Goal: Transaction & Acquisition: Purchase product/service

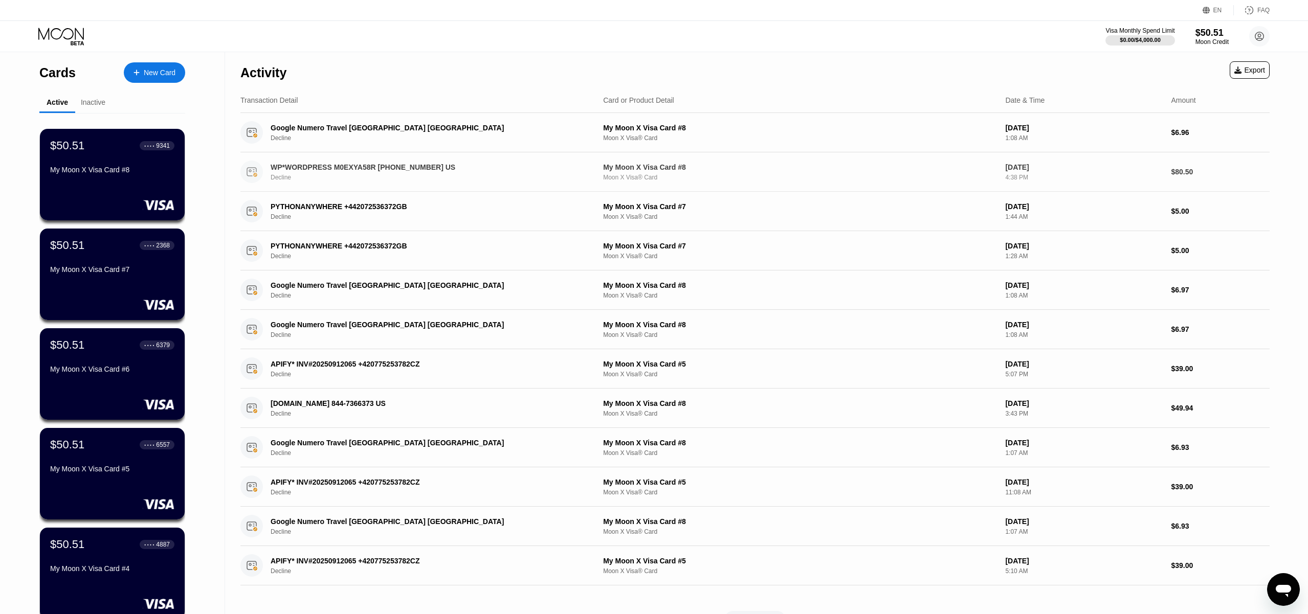
scroll to position [2, 0]
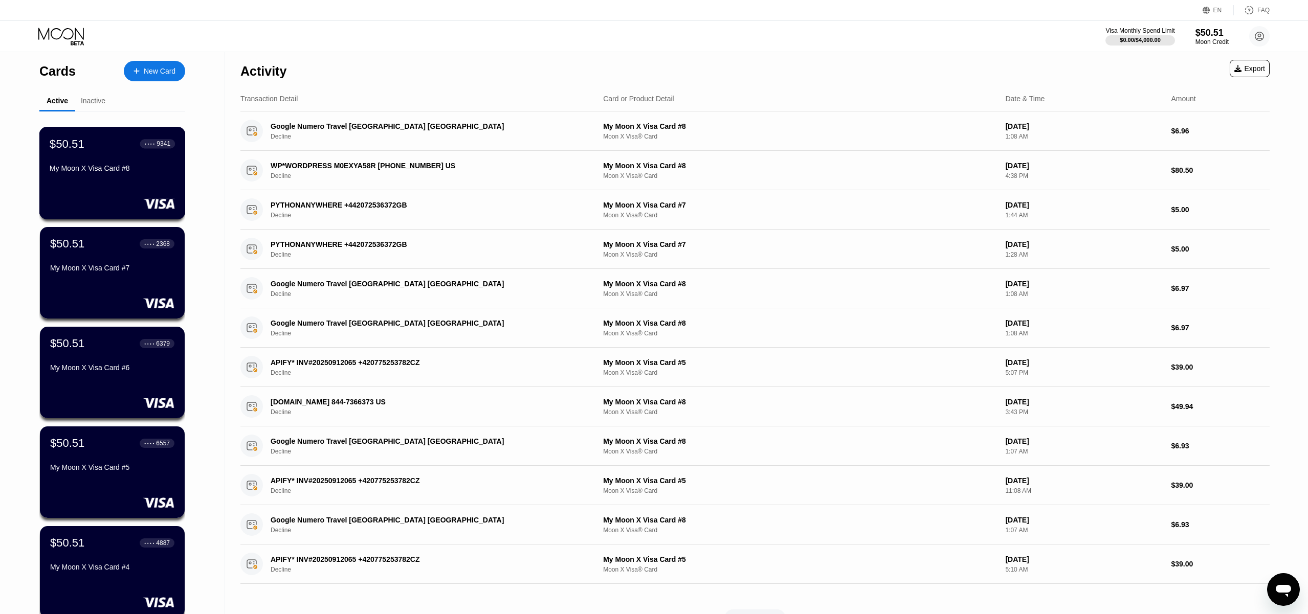
click at [96, 169] on div "My Moon X Visa Card #8" at bounding box center [112, 168] width 125 height 8
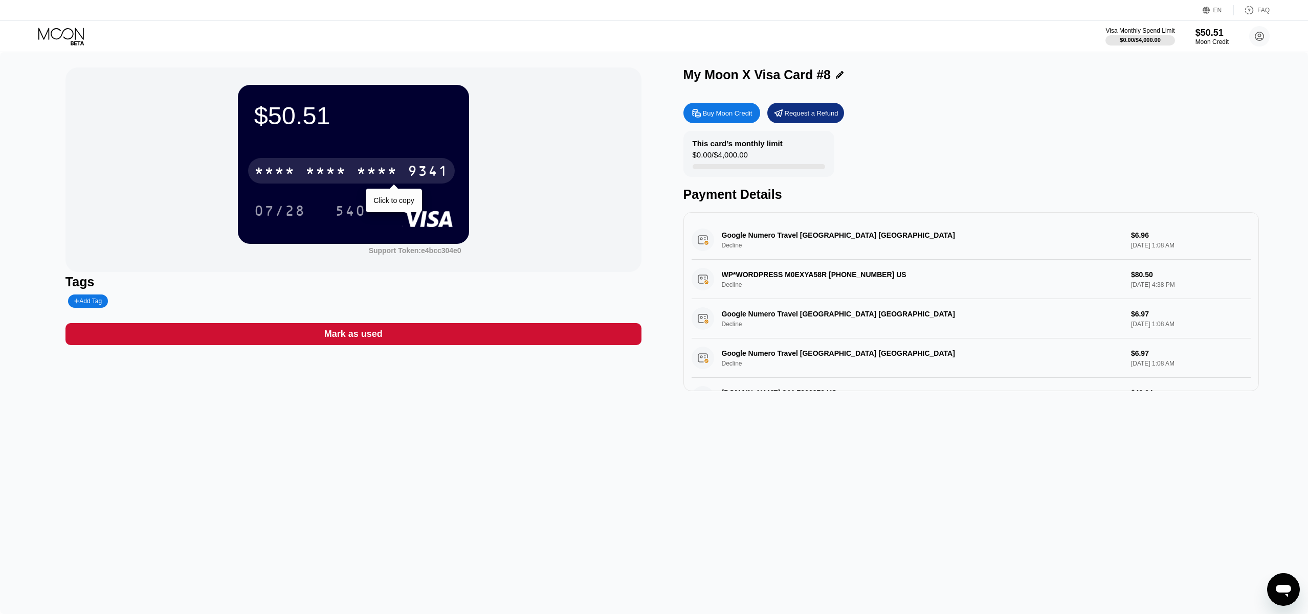
click at [322, 170] on div "* * * *" at bounding box center [325, 172] width 41 height 16
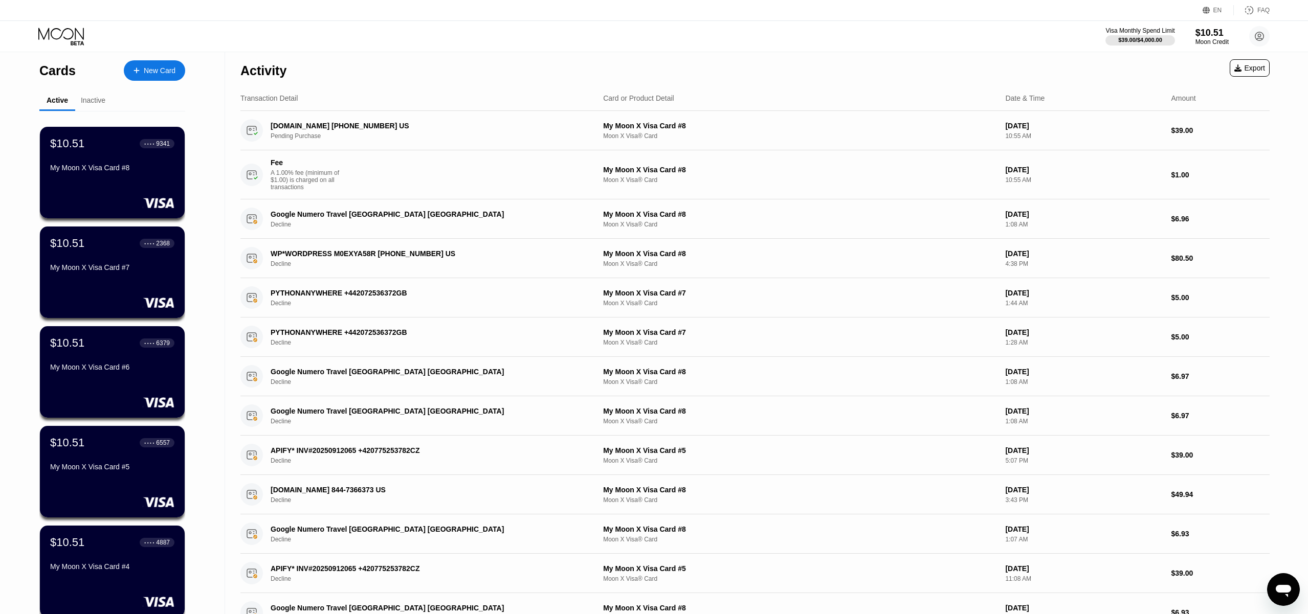
scroll to position [4, 0]
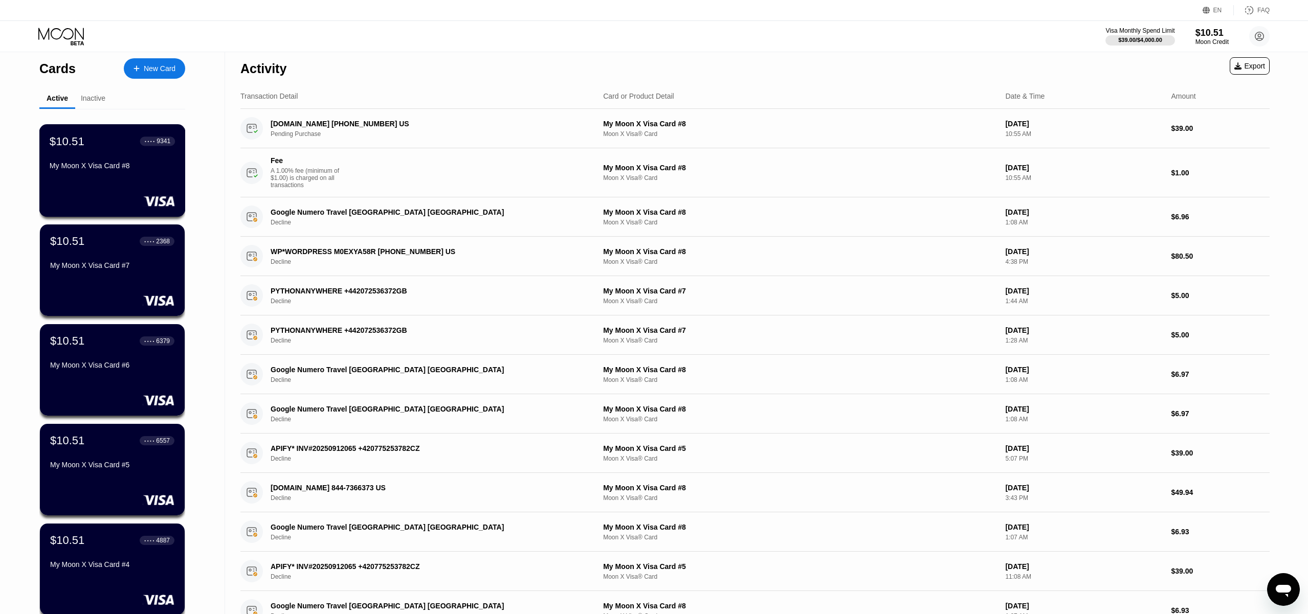
click at [117, 166] on div "My Moon X Visa Card #8" at bounding box center [112, 166] width 125 height 8
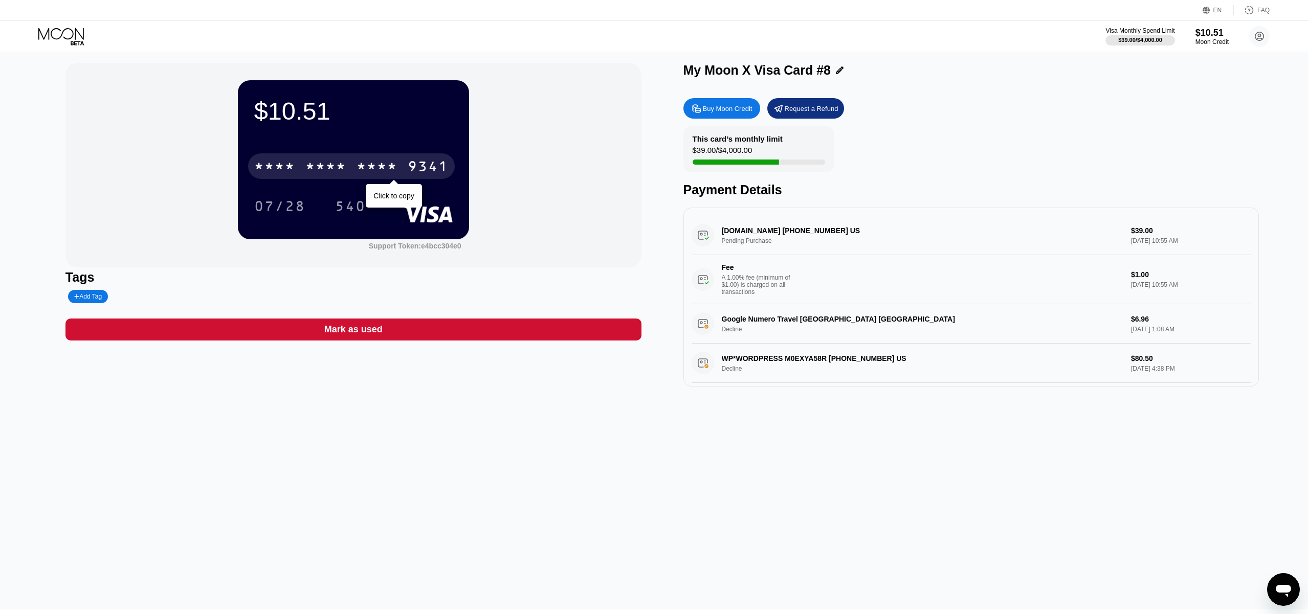
click at [304, 176] on div "* * * * * * * * * * * * 9341" at bounding box center [351, 166] width 207 height 26
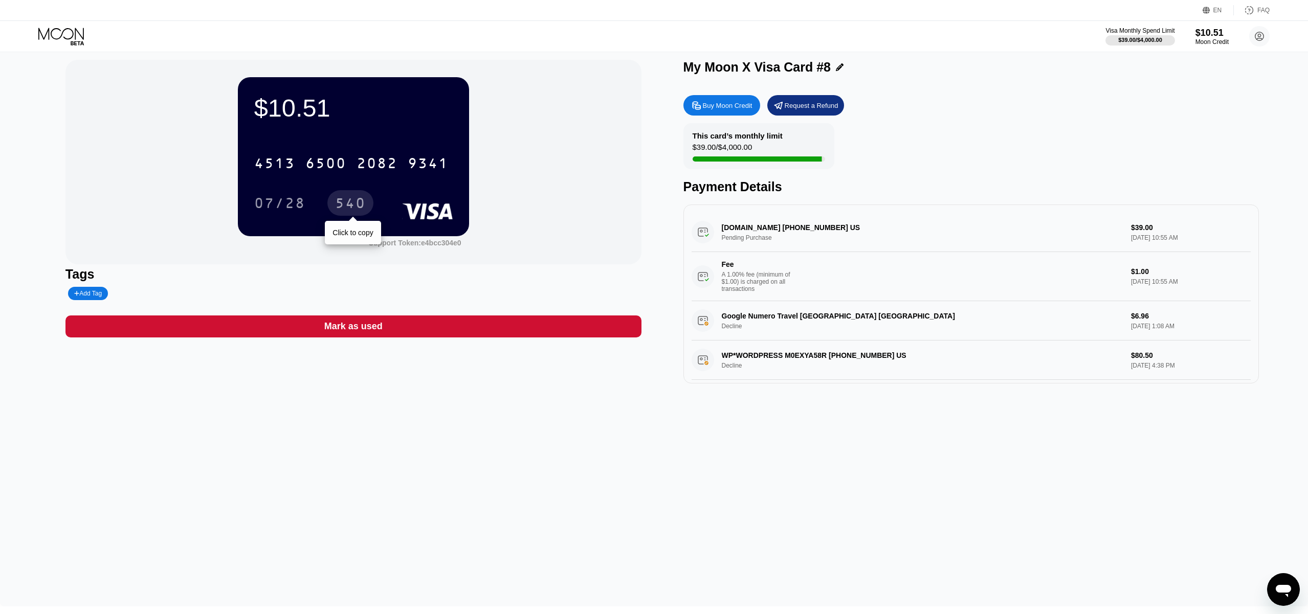
click at [351, 207] on div "540" at bounding box center [350, 204] width 31 height 16
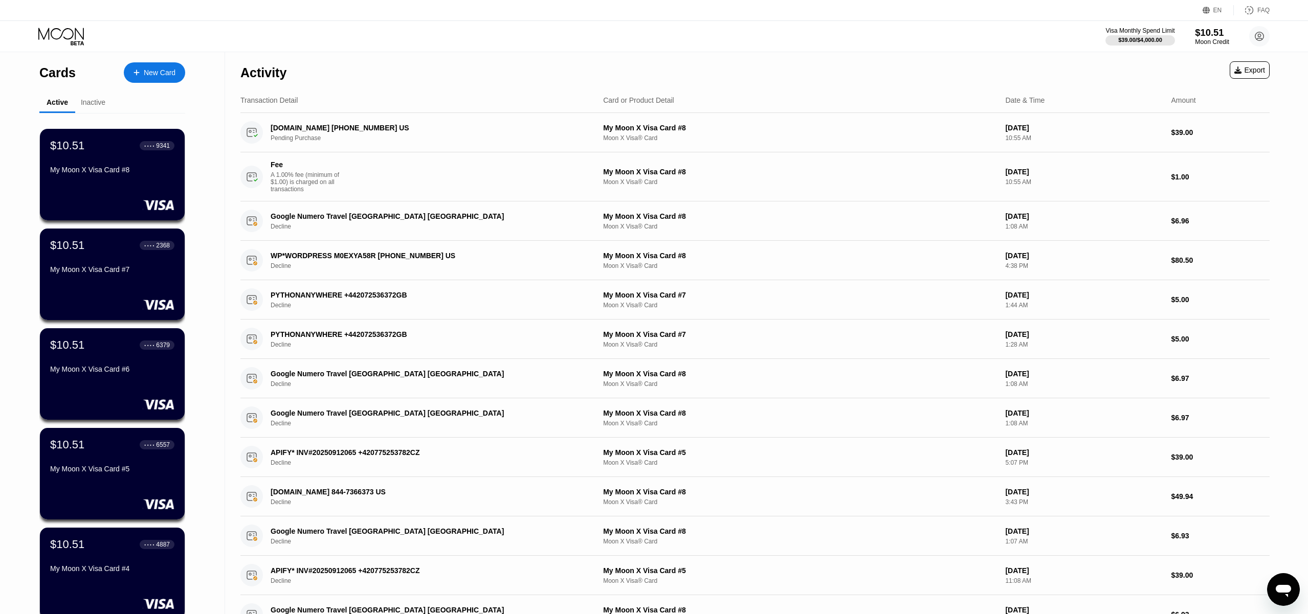
click at [1203, 39] on div "Moon Credit" at bounding box center [1212, 41] width 34 height 7
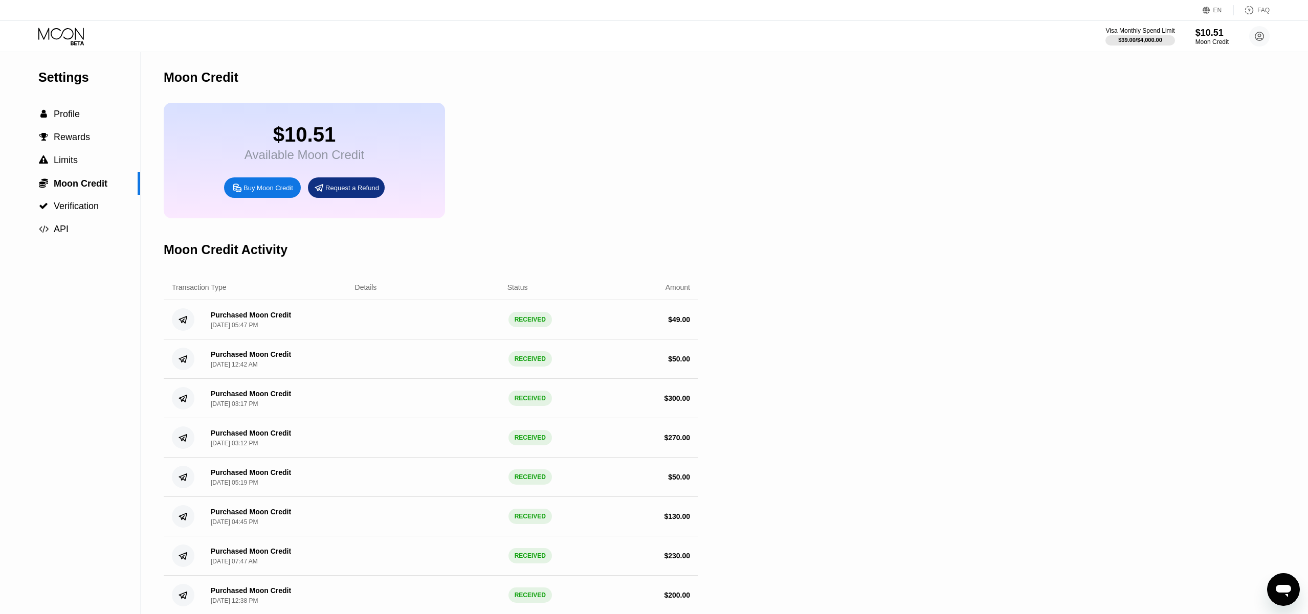
scroll to position [6, 0]
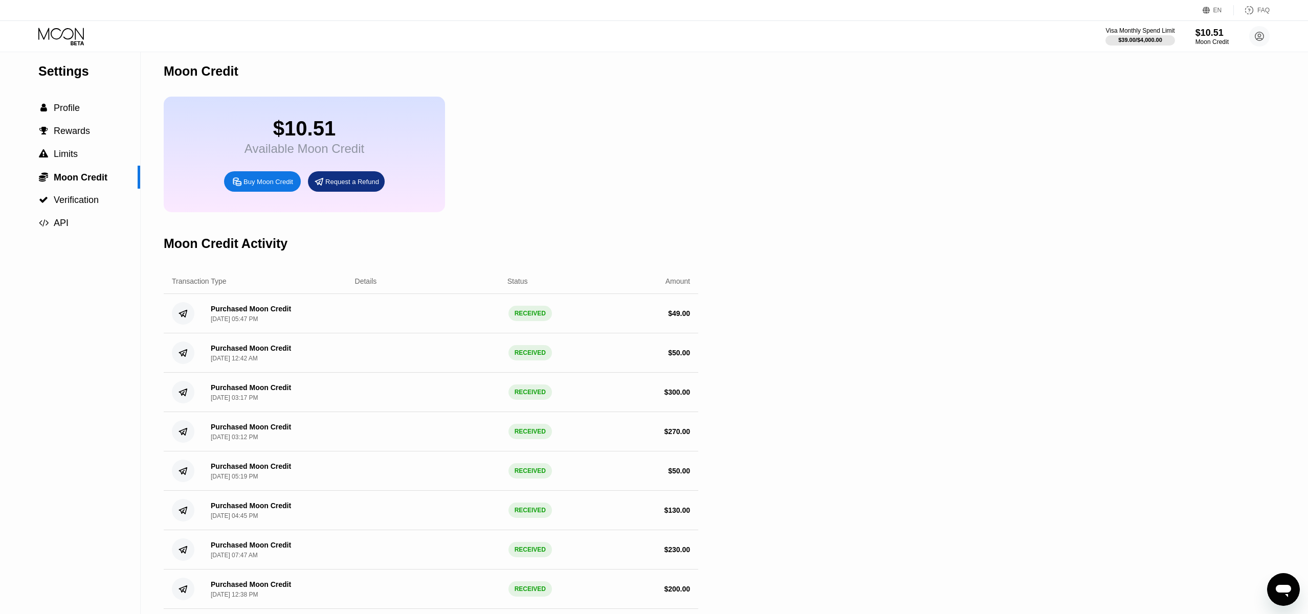
click at [265, 191] on div "Buy Moon Credit" at bounding box center [262, 181] width 77 height 20
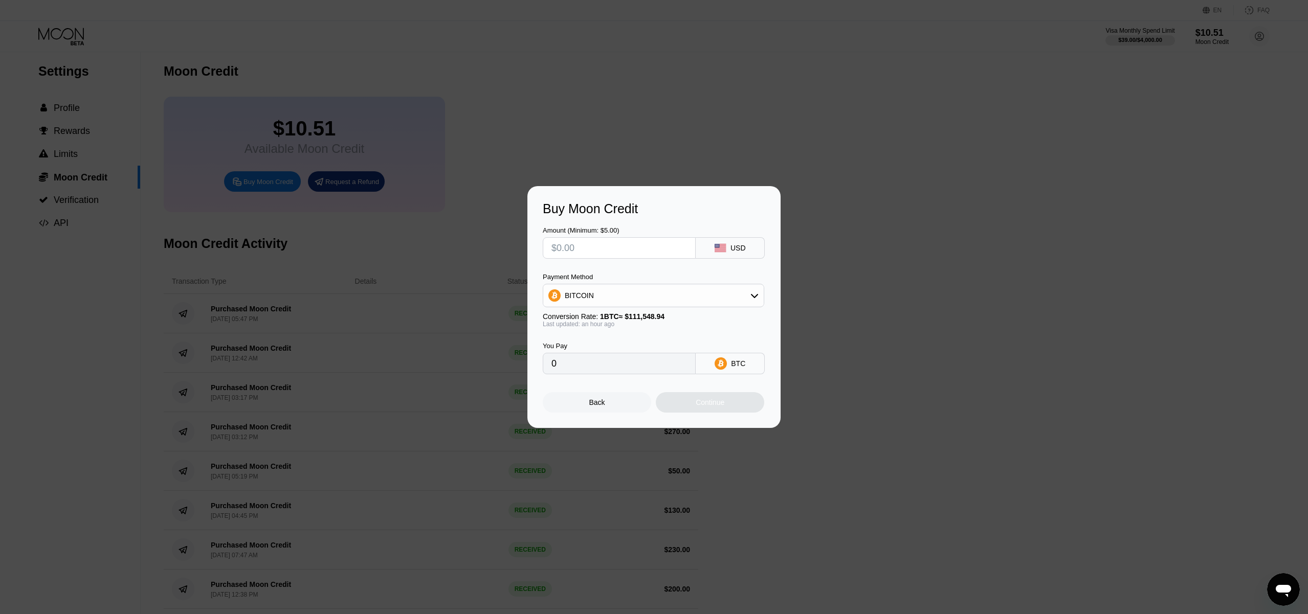
click at [587, 370] on input "0" at bounding box center [619, 363] width 136 height 20
click at [588, 249] on input "text" at bounding box center [619, 248] width 136 height 20
type input "$3"
type input "0.00002684"
type input "0"
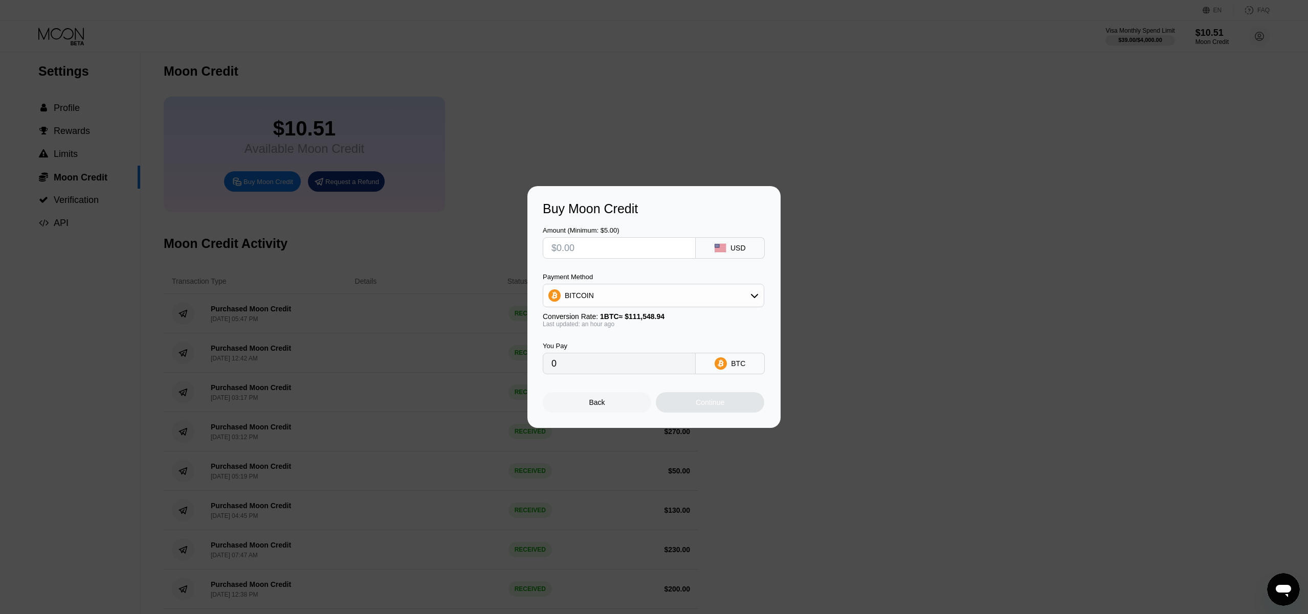
type input "$5"
type input "0.00004474"
type input "$50"
type input "0.00044733"
type input "$5"
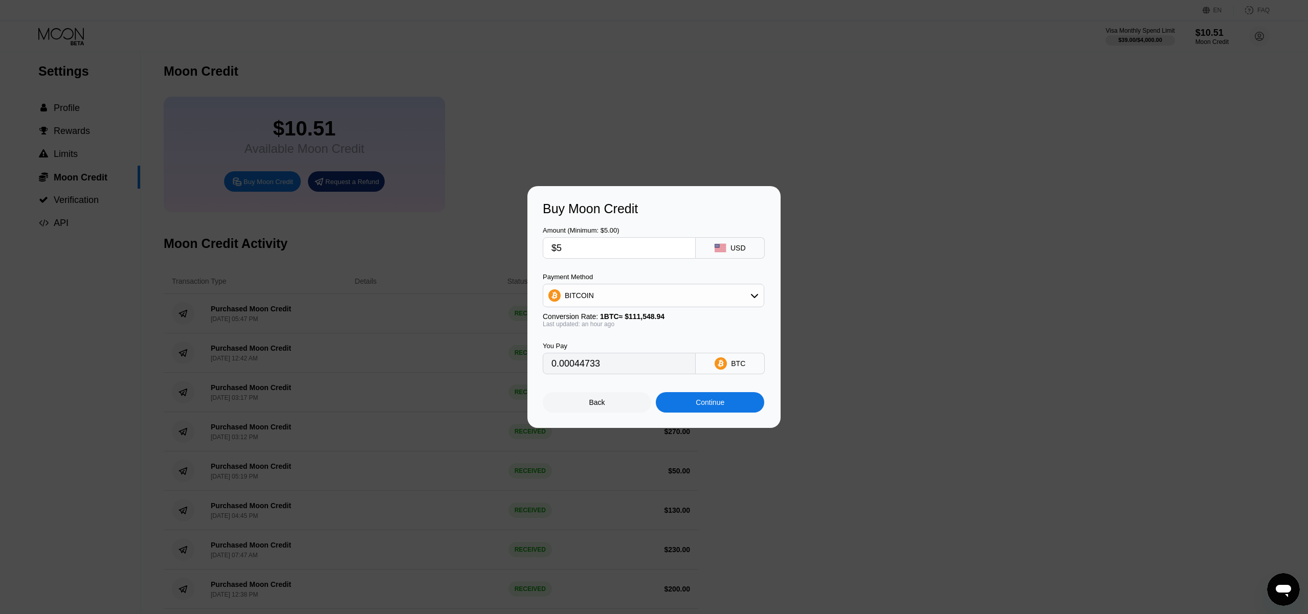
type input "0.00004474"
type input "0"
type input "$4"
type input "0.00003579"
type input "$45"
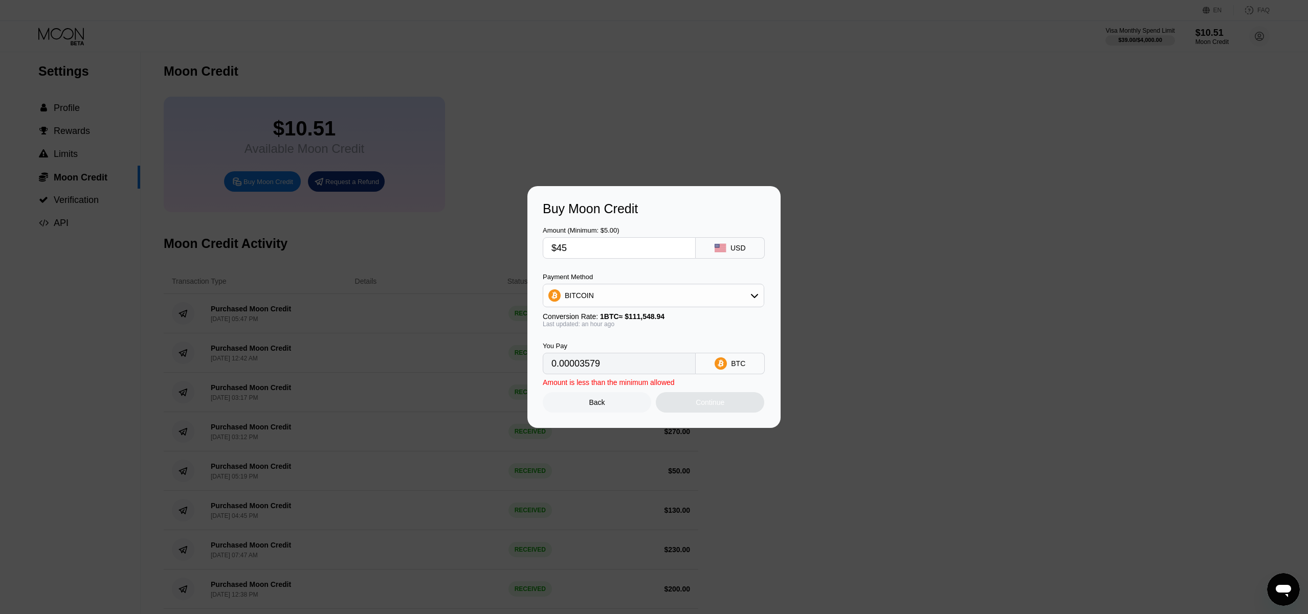
type input "0.00040260"
type input "$45"
drag, startPoint x: 723, startPoint y: 403, endPoint x: 747, endPoint y: 402, distance: 24.1
click at [723, 404] on div "Continue" at bounding box center [710, 403] width 29 height 8
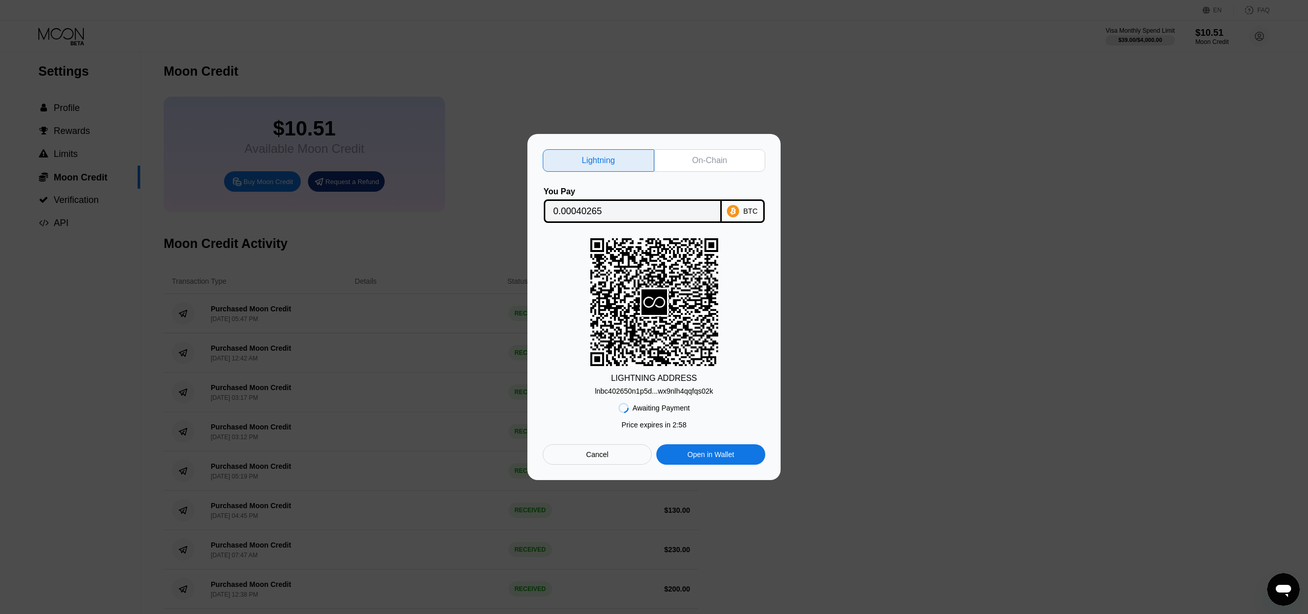
click at [709, 149] on div "On-Chain" at bounding box center [710, 160] width 112 height 23
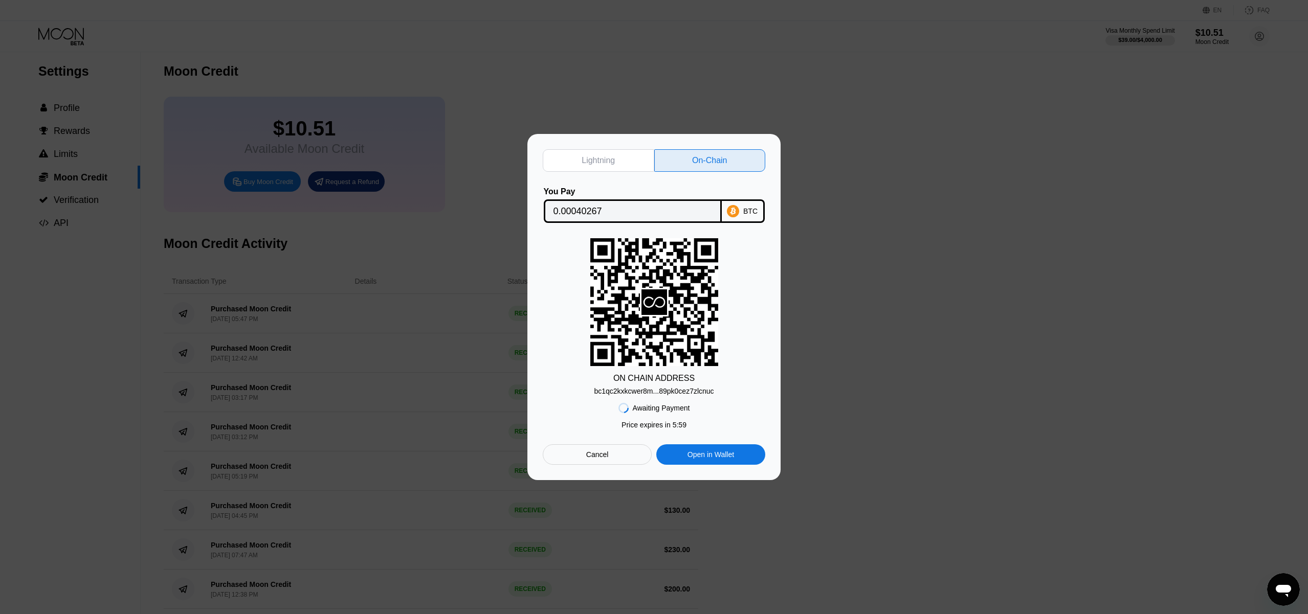
click at [688, 390] on div "bc1qc2kxkcwer8m...89pk0cez7zlcnuc" at bounding box center [654, 391] width 120 height 8
click at [621, 232] on div "Lightning On-Chain You Pay 0.00040267 BTC ON CHAIN ADDRESS bc1qc2kxkcwer8m...89…" at bounding box center [654, 307] width 223 height 316
click at [671, 378] on div "ON CHAIN ADDRESS" at bounding box center [653, 378] width 81 height 9
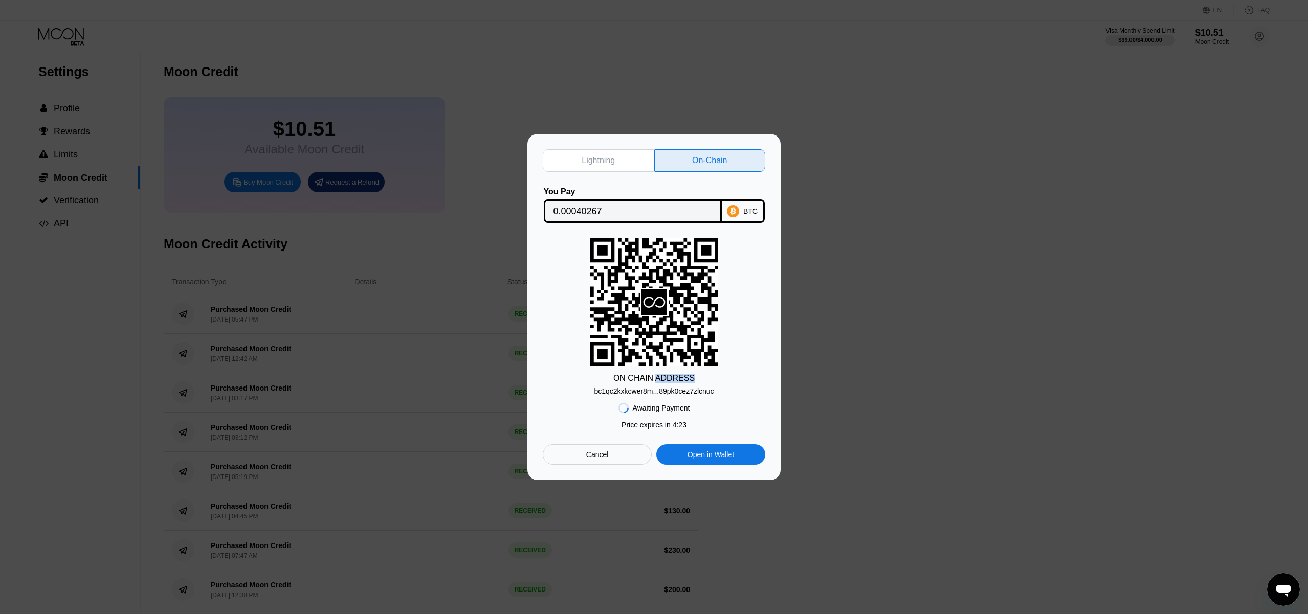
click at [671, 378] on div "ON CHAIN ADDRESS" at bounding box center [653, 378] width 81 height 9
click at [540, 338] on div "Lightning On-Chain You Pay 0.00040267 BTC ON CHAIN ADDRESS bc1qc2kxkcwer8m...89…" at bounding box center [653, 307] width 253 height 346
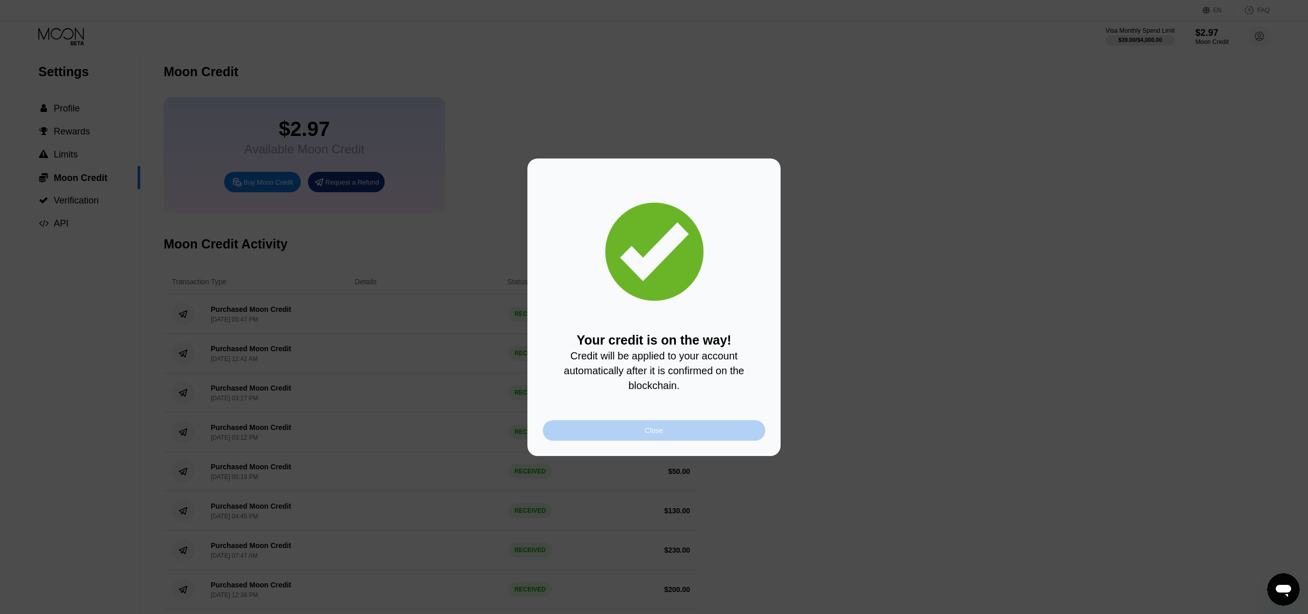
click at [685, 422] on div "Close" at bounding box center [654, 431] width 223 height 20
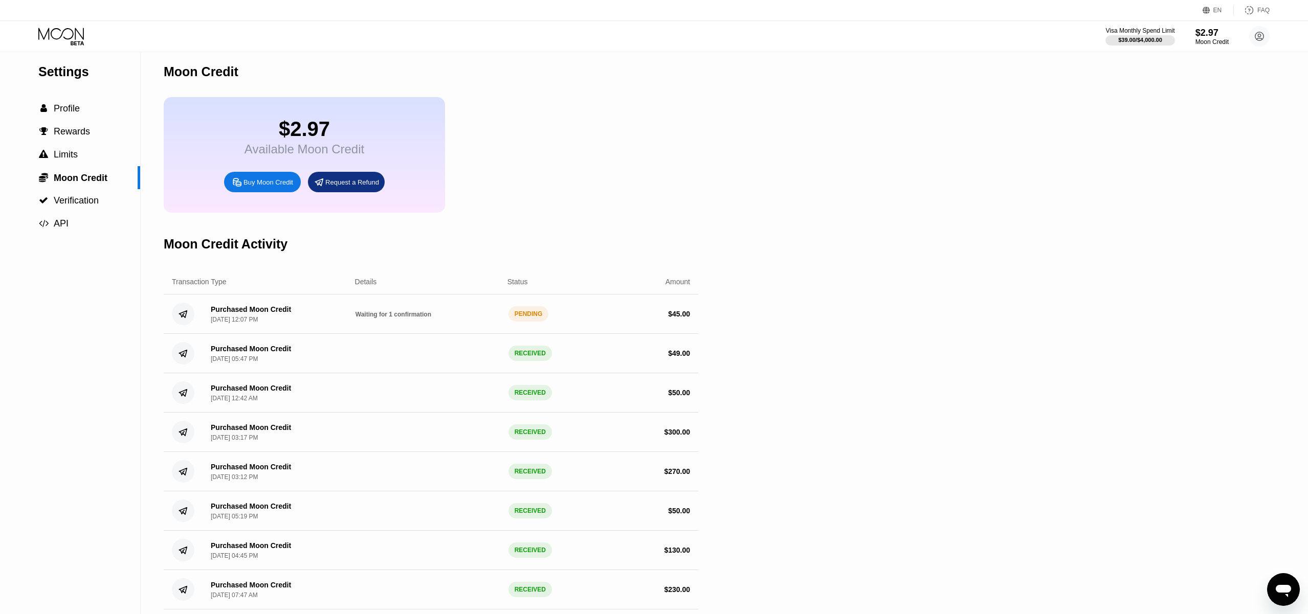
scroll to position [0, 0]
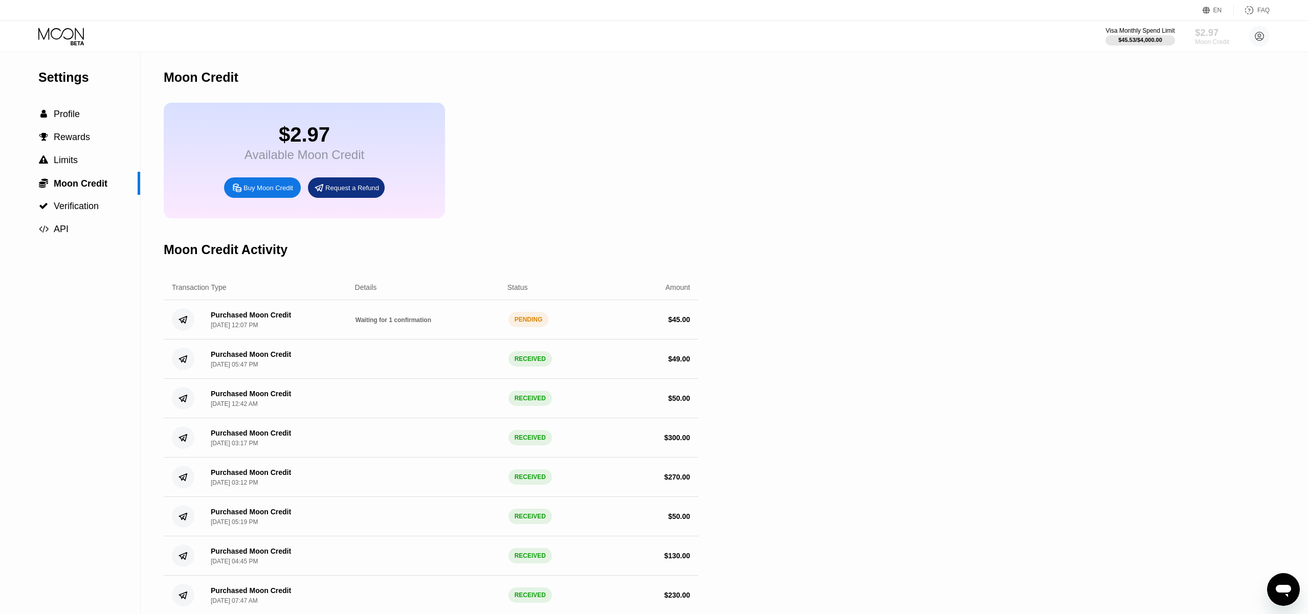
click at [1201, 38] on div "Moon Credit" at bounding box center [1212, 41] width 34 height 7
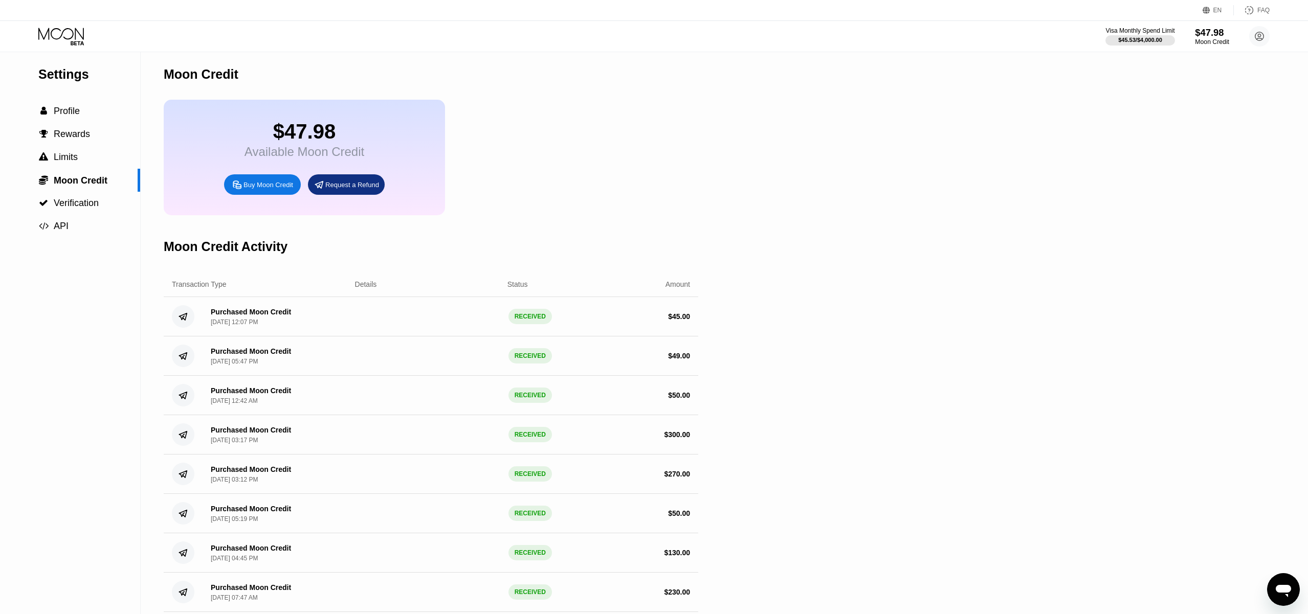
click at [1208, 39] on div "Moon Credit" at bounding box center [1212, 41] width 34 height 7
click at [1258, 36] on circle at bounding box center [1259, 36] width 20 height 20
click at [1185, 91] on div "Tmanrules classicforextrader@gmail.com  Home Settings Support Careers About Us…" at bounding box center [1213, 157] width 128 height 217
click at [1188, 102] on div "Home" at bounding box center [1191, 105] width 19 height 8
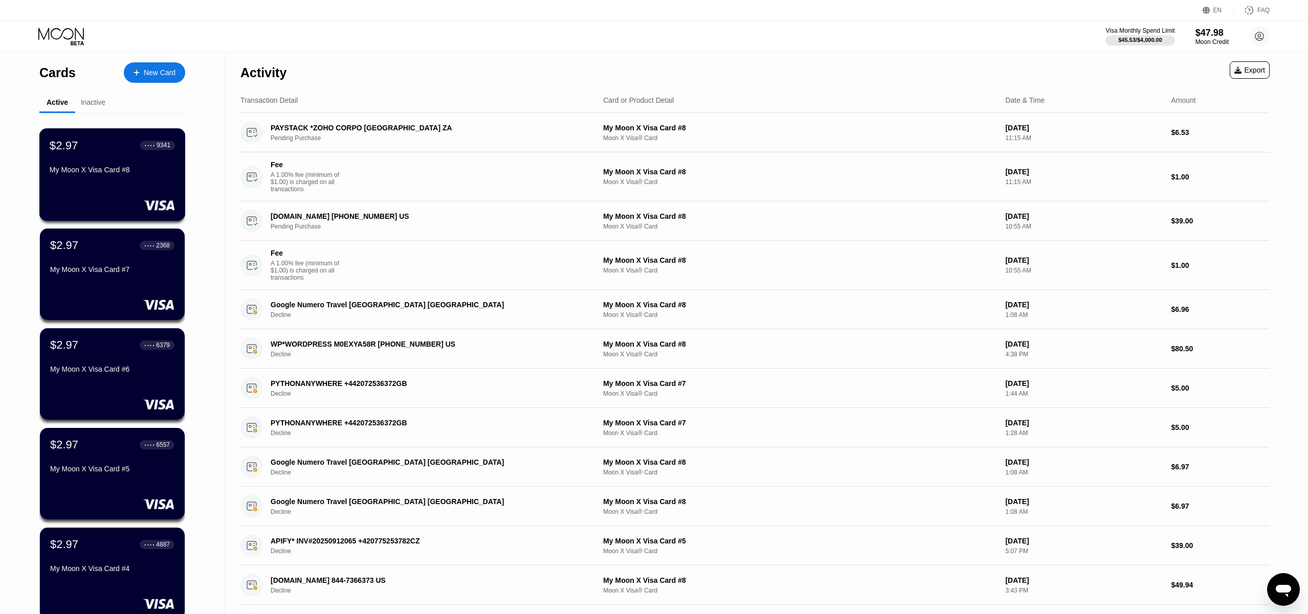
click at [99, 152] on div "$2.97 ● ● ● ● 9341" at bounding box center [112, 145] width 125 height 13
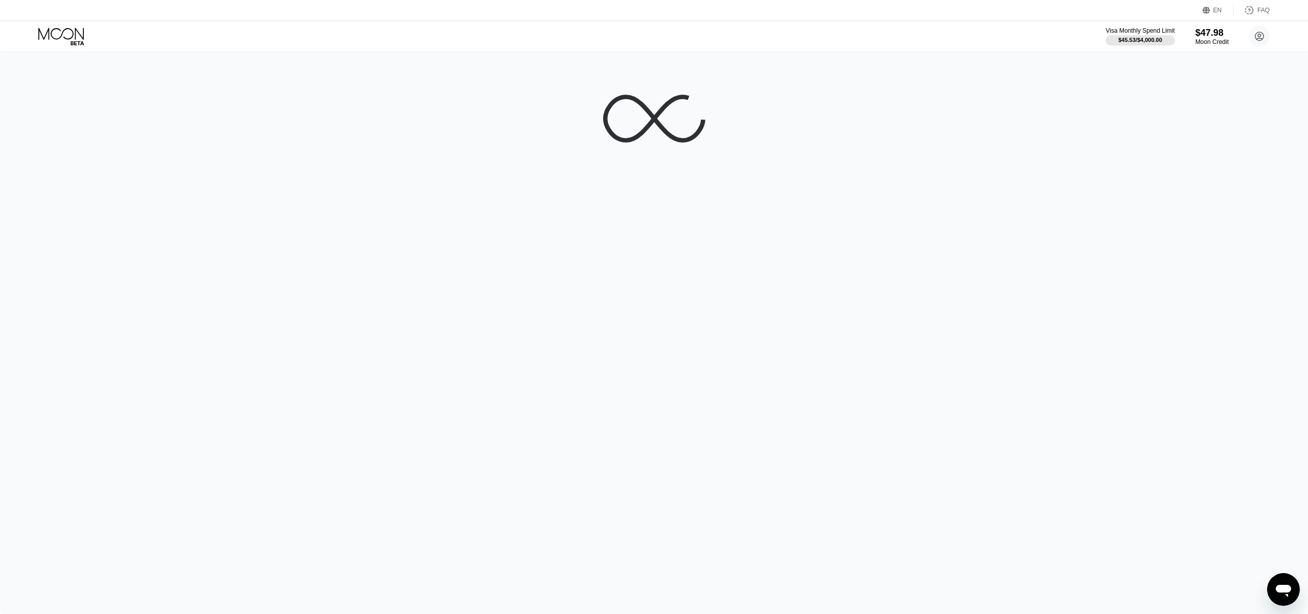
scroll to position [1, 0]
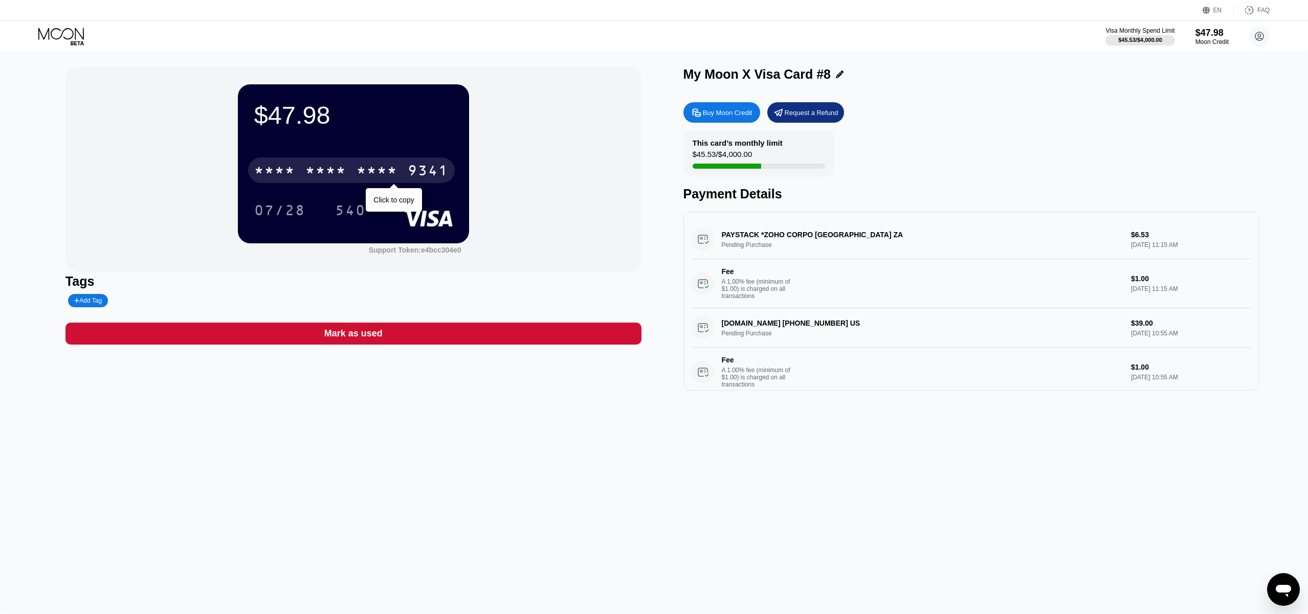
click at [298, 180] on div "* * * * * * * * * * * * 9341" at bounding box center [351, 171] width 207 height 26
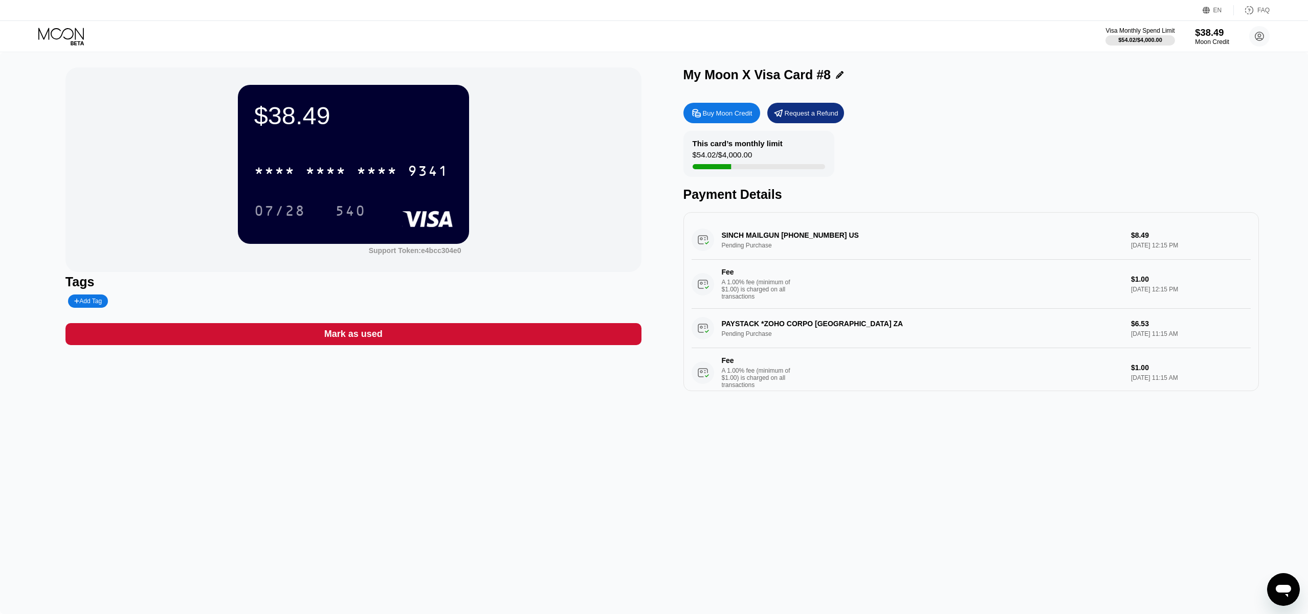
click at [1207, 35] on div "$38.49" at bounding box center [1212, 32] width 34 height 11
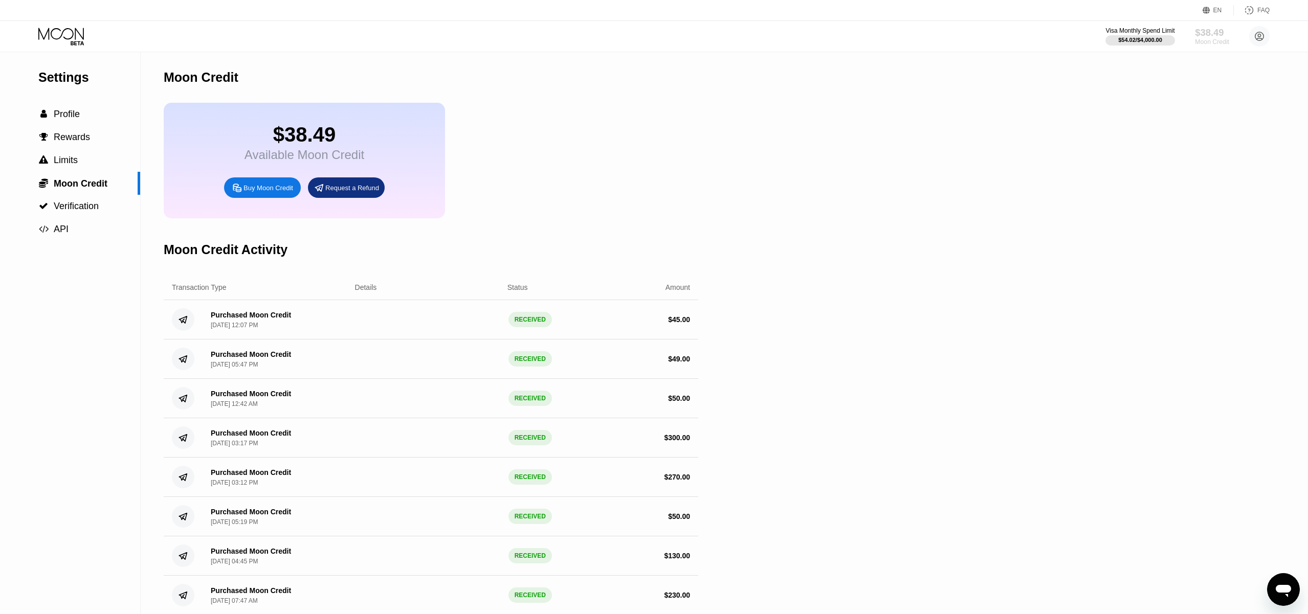
click at [1208, 42] on div "Moon Credit" at bounding box center [1212, 41] width 34 height 7
click at [304, 138] on div "$38.49" at bounding box center [305, 134] width 120 height 23
click at [261, 196] on div "Buy Moon Credit" at bounding box center [262, 188] width 77 height 20
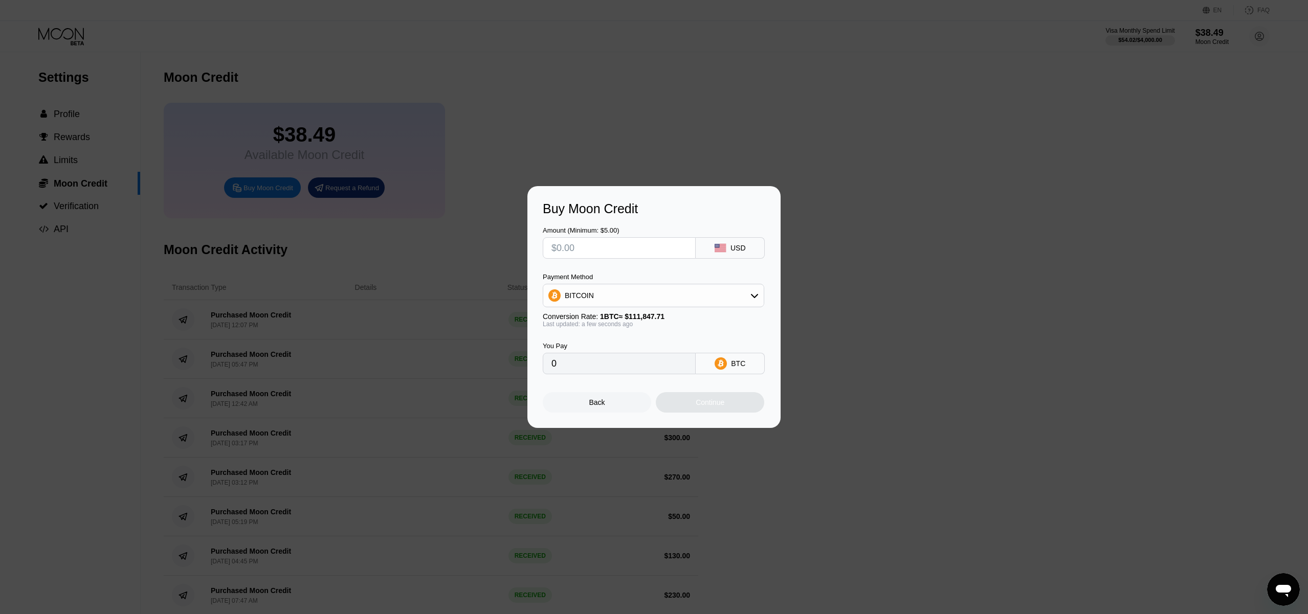
click at [587, 248] on input "text" at bounding box center [619, 248] width 136 height 20
type input "$5"
type input "0.00004471"
type input "$50"
type input "0.00044704"
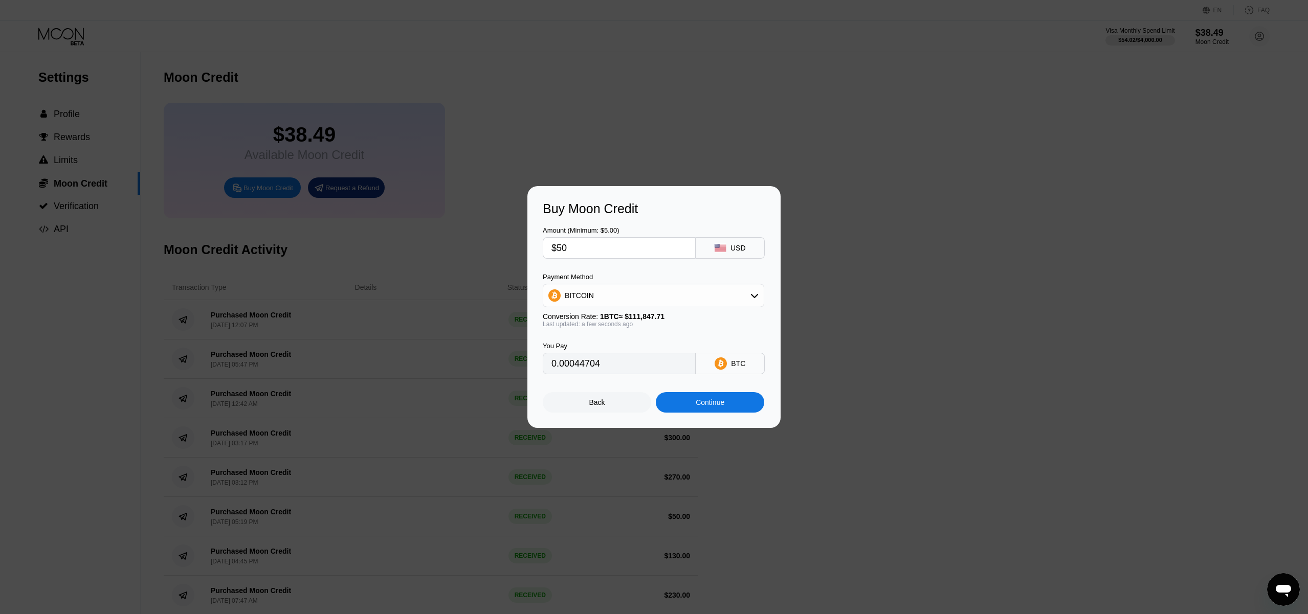
type input "$5"
type input "0.00004471"
type input "0"
type input "$6"
type input "0.00005365"
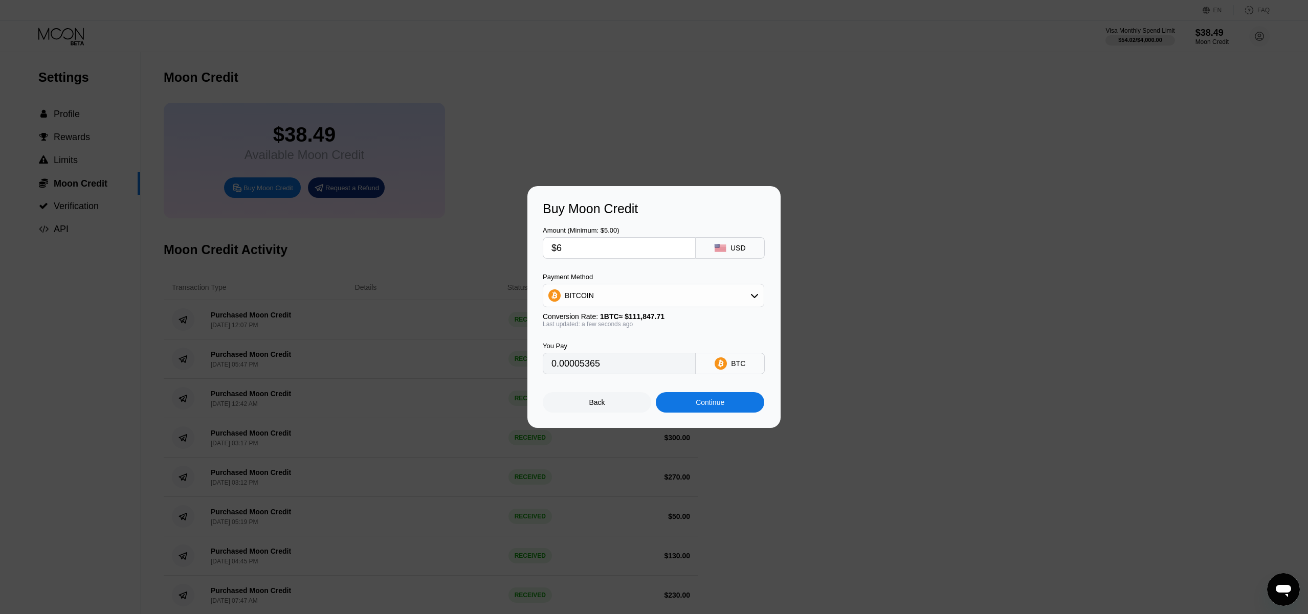
type input "$60"
type input "0.00053645"
type input "$60"
click at [729, 403] on div "Continue" at bounding box center [710, 402] width 108 height 20
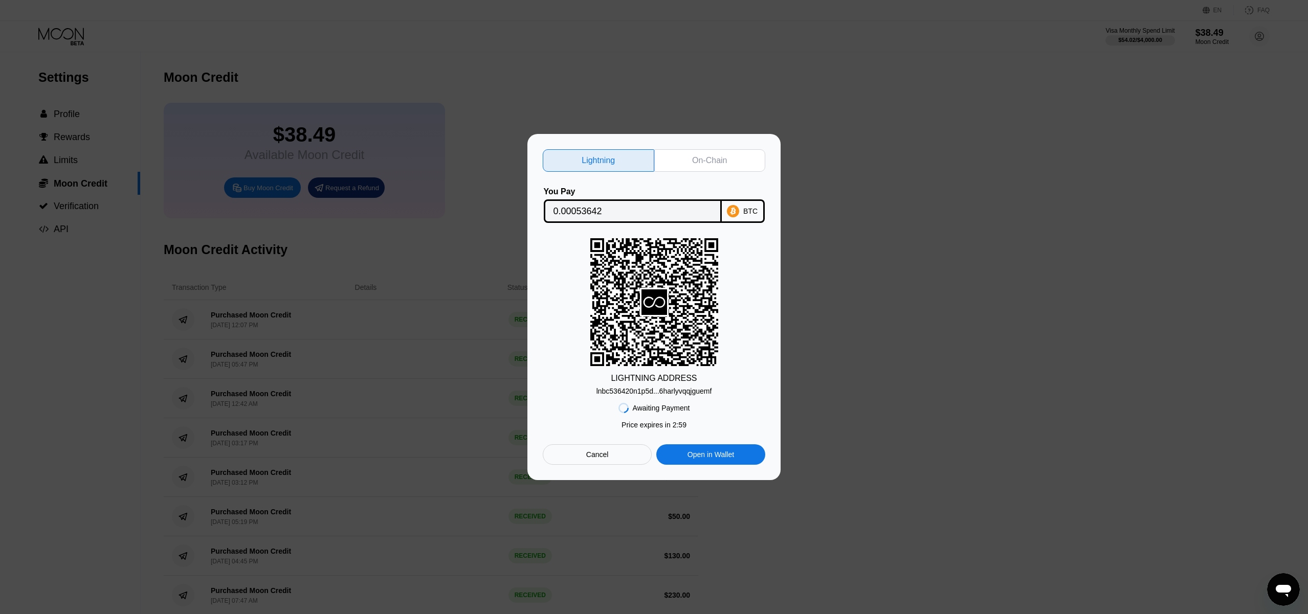
click at [700, 159] on div "On-Chain" at bounding box center [709, 161] width 35 height 10
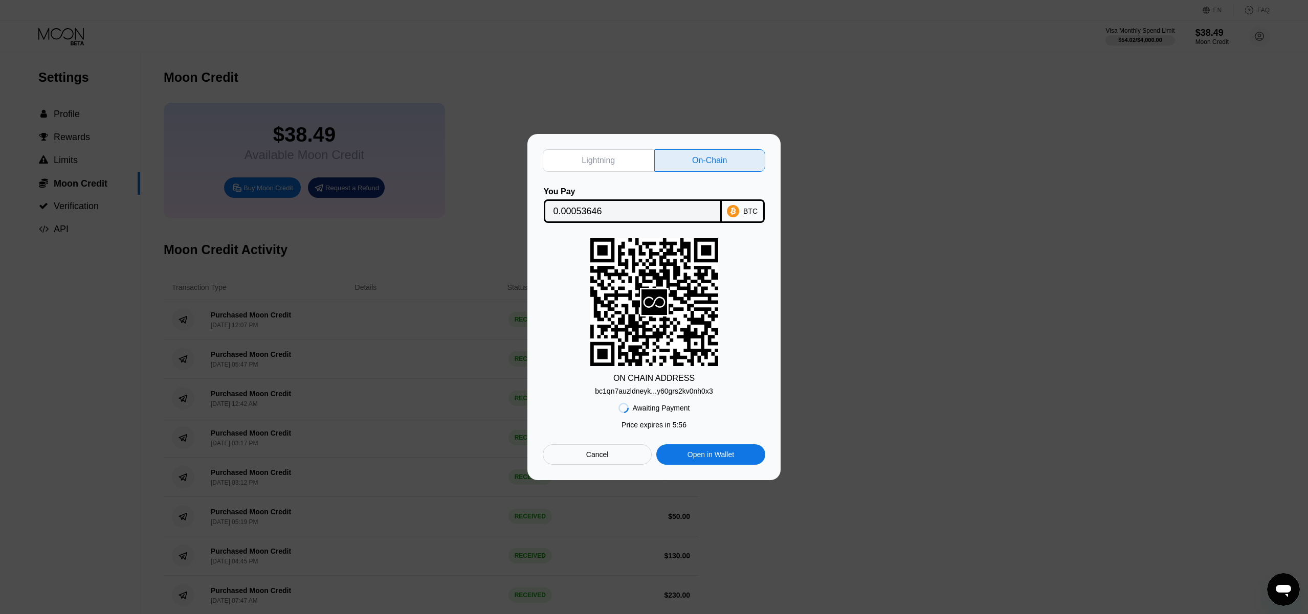
click at [684, 395] on div "bc1qn7auzldneyk...y60grs2kv0nh0x3" at bounding box center [654, 391] width 118 height 8
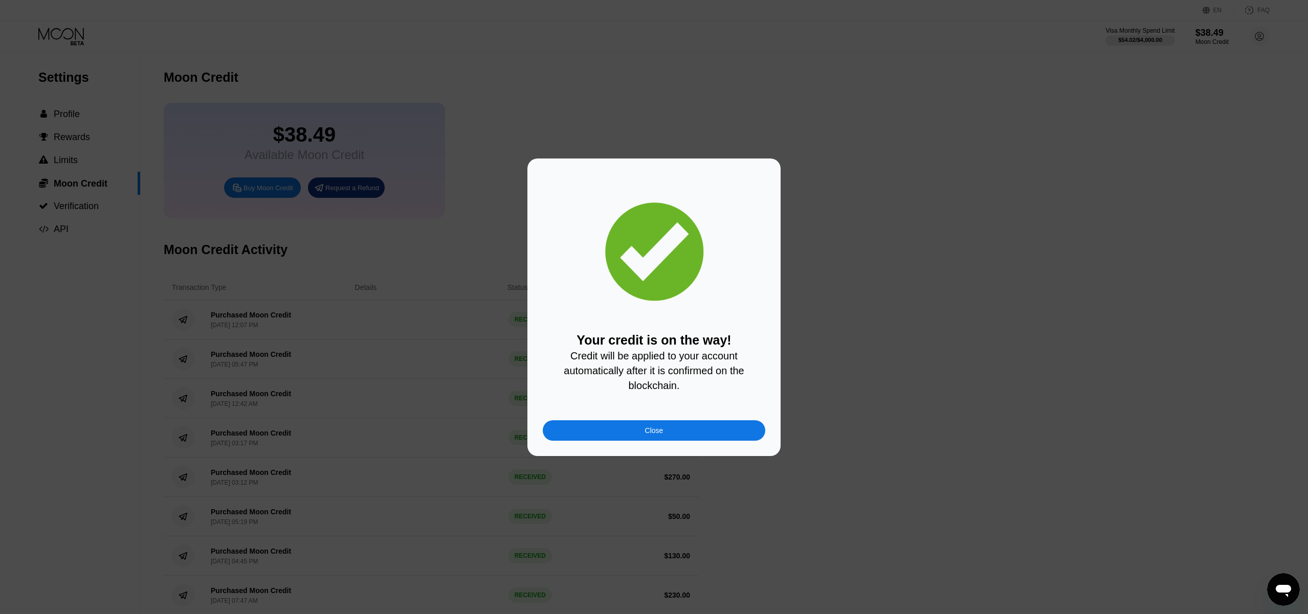
drag, startPoint x: 645, startPoint y: 420, endPoint x: 649, endPoint y: 424, distance: 5.4
click at [645, 420] on div "Your credit is on the way! Credit will be applied to your account automatically…" at bounding box center [654, 307] width 223 height 267
click at [655, 431] on div "Close" at bounding box center [654, 431] width 18 height 8
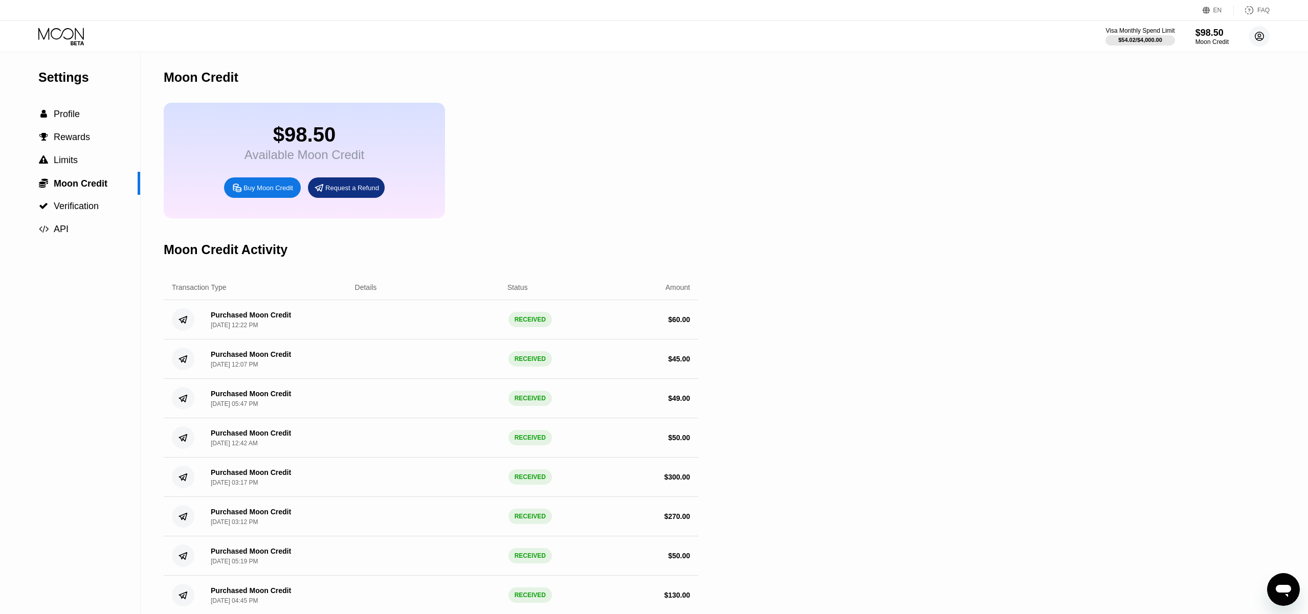
click at [1256, 40] on circle at bounding box center [1259, 36] width 20 height 20
click at [1218, 99] on div " Home" at bounding box center [1213, 105] width 97 height 12
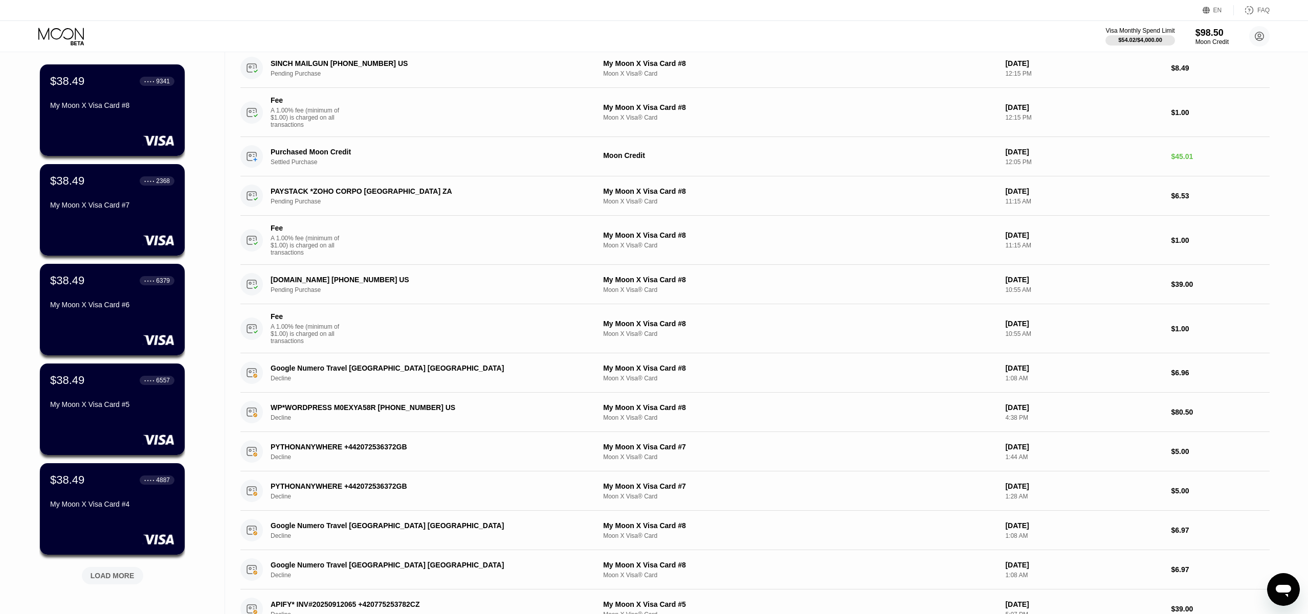
scroll to position [22, 0]
